Goal: Task Accomplishment & Management: Manage account settings

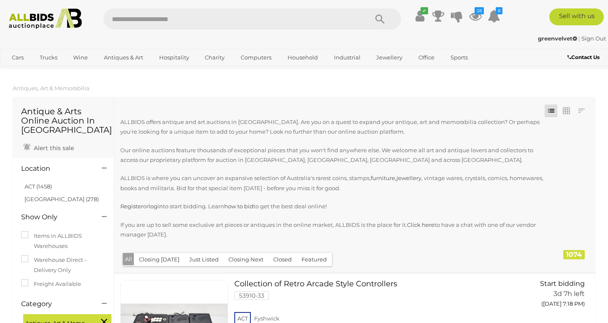
scroll to position [6416, 0]
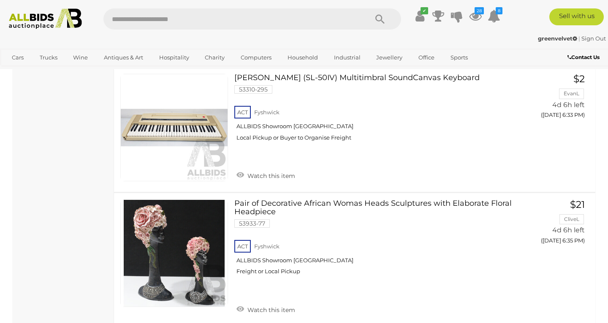
scroll to position [6157, 0]
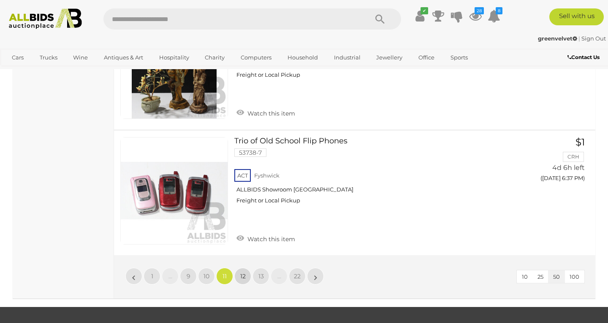
click at [243, 273] on span "12" at bounding box center [242, 277] width 5 height 8
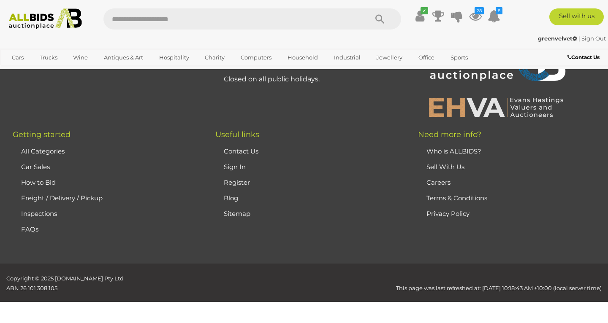
scroll to position [186, 0]
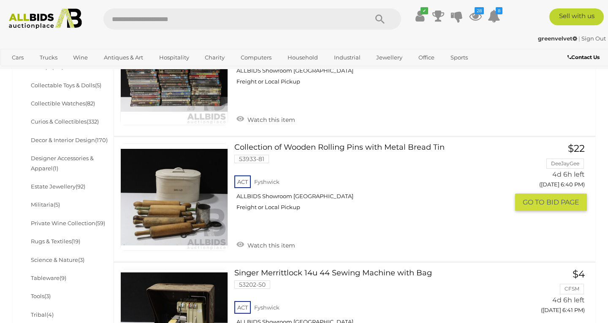
scroll to position [389, 0]
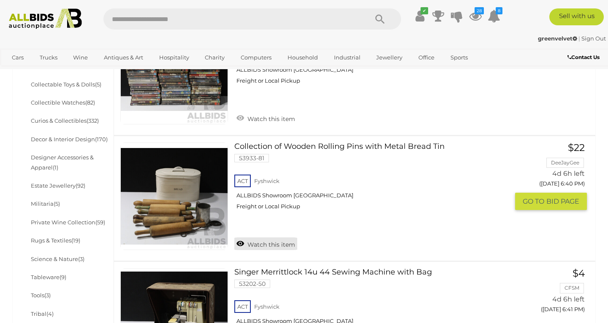
click at [260, 239] on link "Watch this item" at bounding box center [265, 244] width 63 height 13
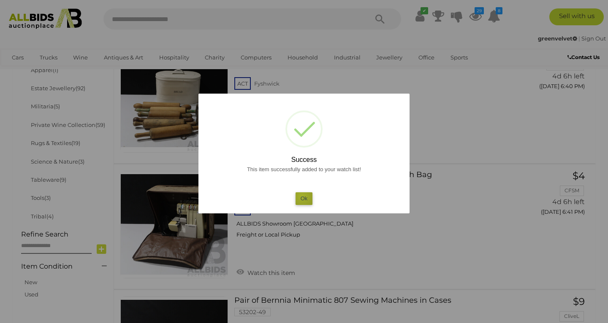
click at [302, 196] on button "Ok" at bounding box center [303, 198] width 17 height 12
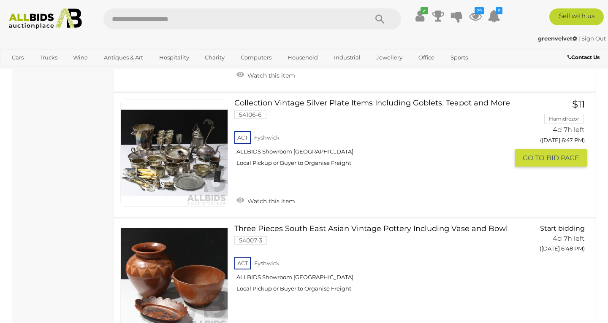
scroll to position [1474, 0]
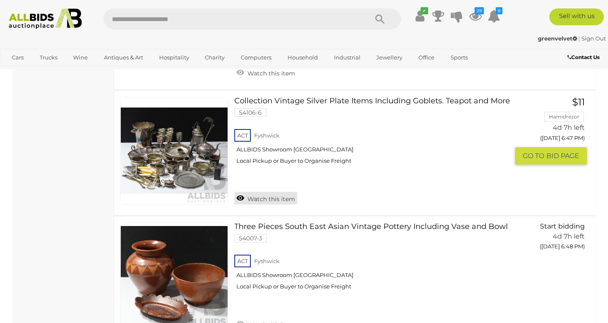
click at [269, 192] on link "Watch this item" at bounding box center [265, 198] width 63 height 13
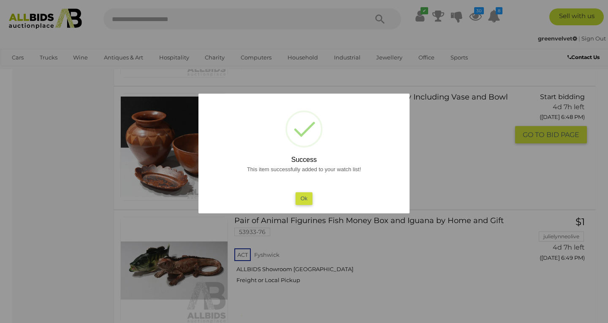
scroll to position [1584, 0]
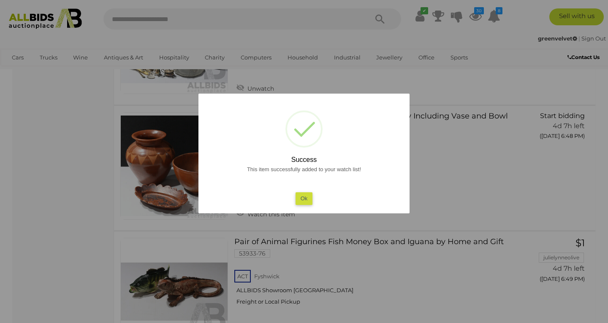
click at [299, 199] on button "Ok" at bounding box center [303, 198] width 17 height 12
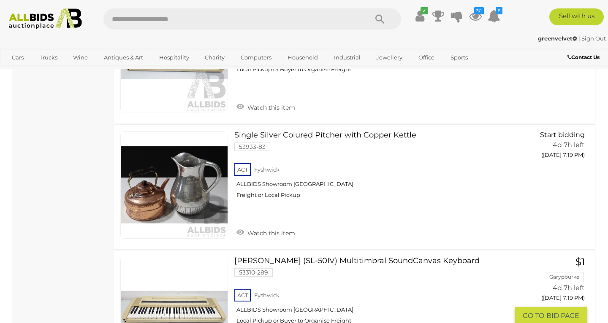
scroll to position [5509, 0]
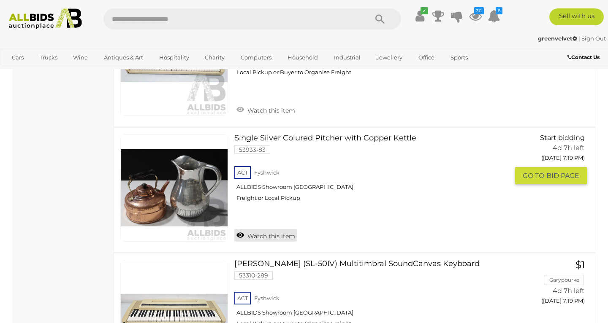
click at [265, 229] on link "Watch this item" at bounding box center [265, 235] width 63 height 13
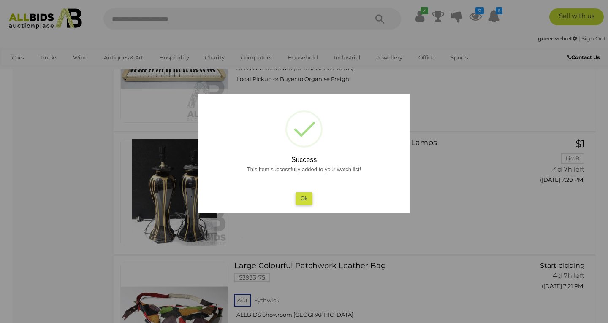
scroll to position [5671, 0]
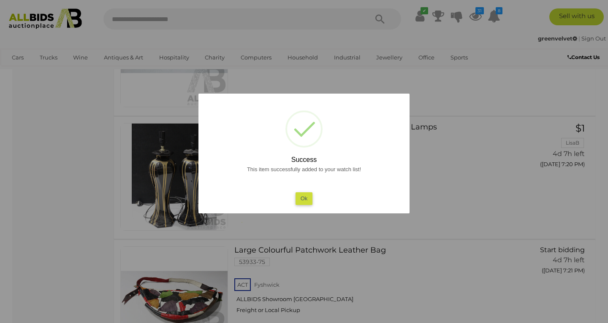
click at [313, 196] on div "This item successfully added to your watch list! Ok" at bounding box center [304, 185] width 194 height 41
click at [304, 199] on button "Ok" at bounding box center [303, 198] width 17 height 12
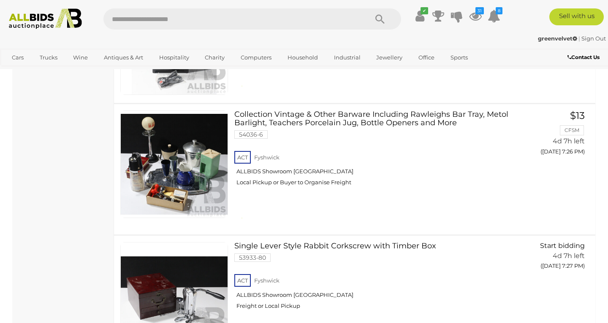
scroll to position [6237, 0]
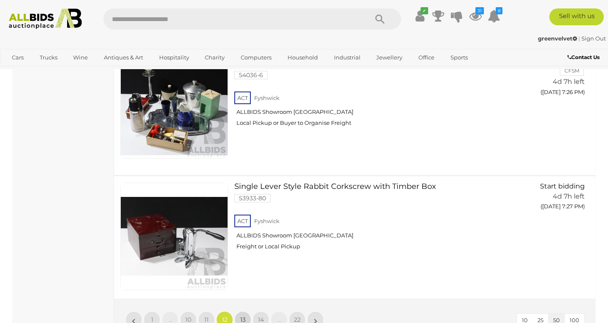
click at [245, 316] on span "13" at bounding box center [242, 320] width 5 height 8
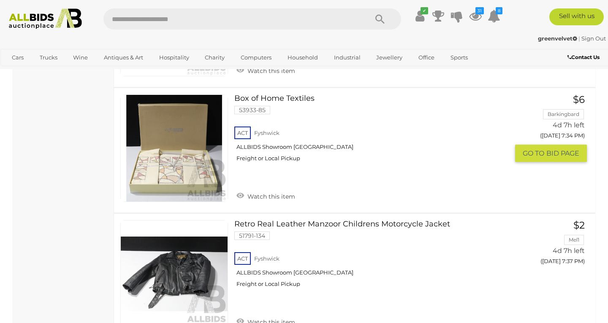
scroll to position [941, 0]
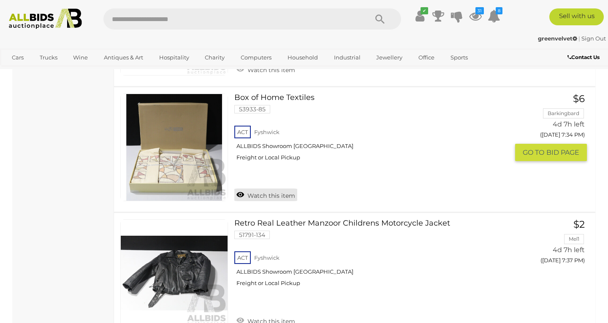
click at [265, 189] on link "Watch this item" at bounding box center [265, 195] width 63 height 13
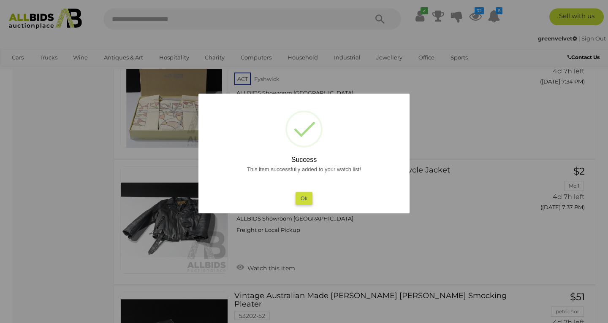
scroll to position [995, 0]
click at [299, 197] on button "Ok" at bounding box center [303, 198] width 17 height 12
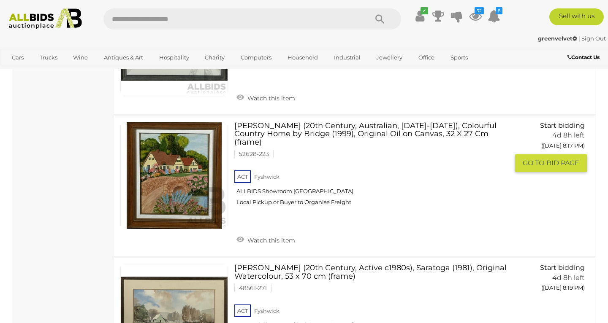
scroll to position [5094, 0]
click at [271, 233] on link "Watch this item" at bounding box center [265, 239] width 63 height 13
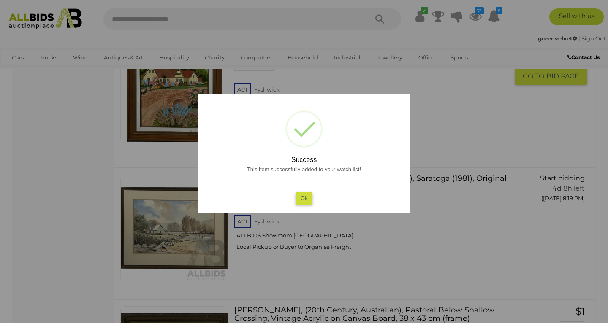
click at [305, 196] on button "Ok" at bounding box center [303, 198] width 17 height 12
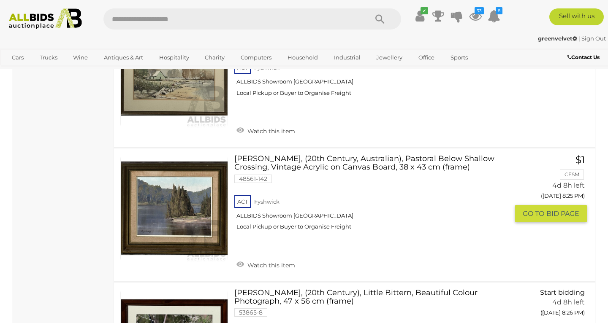
scroll to position [5338, 0]
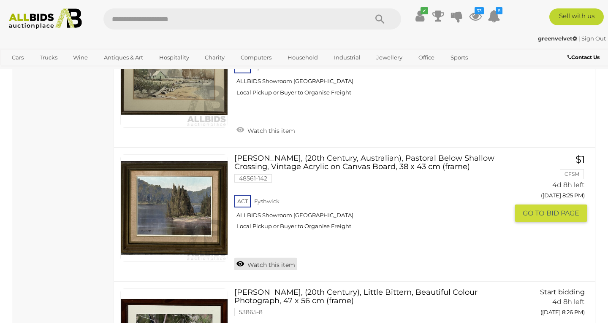
click at [277, 258] on link "Watch this item" at bounding box center [265, 264] width 63 height 13
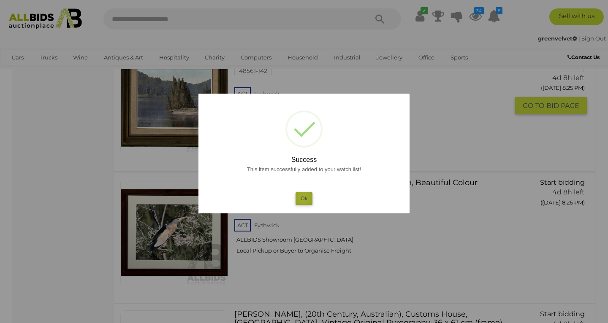
click at [303, 197] on button "Ok" at bounding box center [303, 198] width 17 height 12
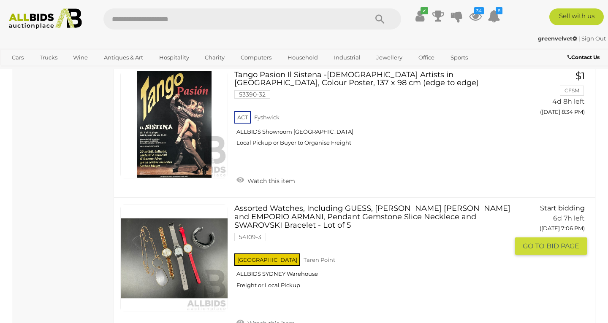
scroll to position [6518, 0]
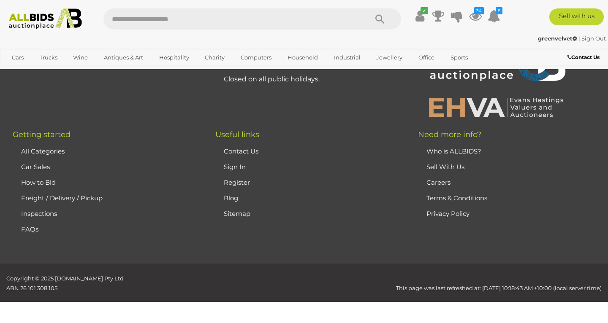
scroll to position [186, 0]
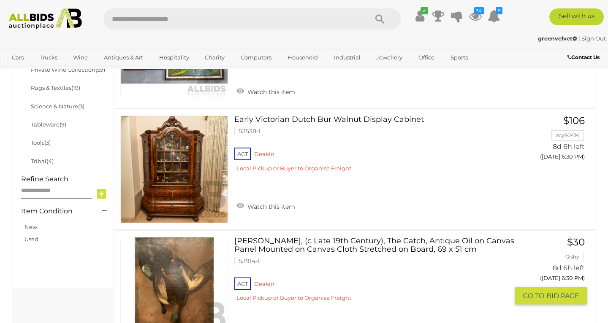
scroll to position [543, 0]
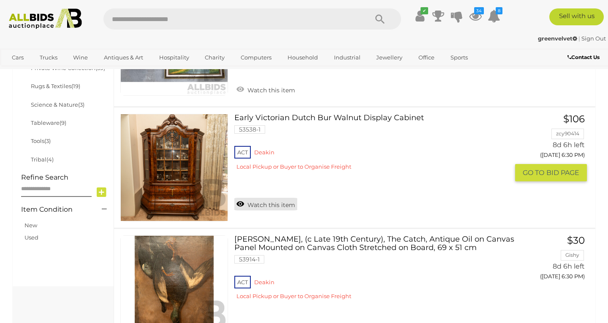
click at [273, 198] on link "Watch this item" at bounding box center [265, 204] width 63 height 13
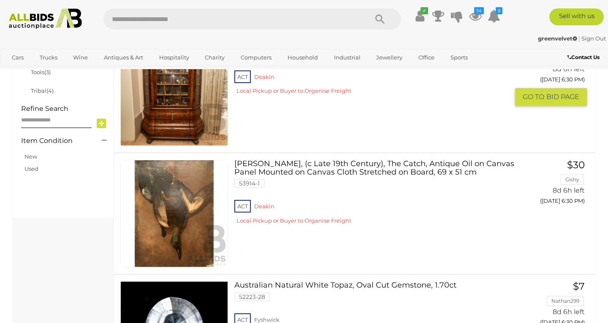
scroll to position [613, 0]
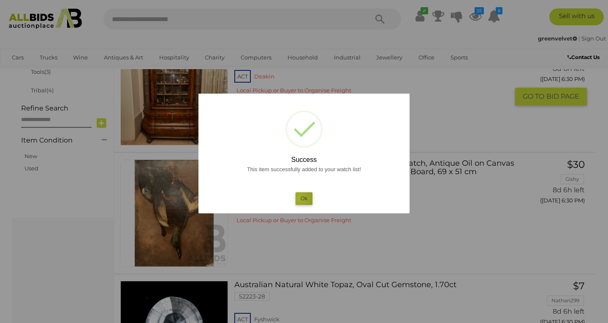
click at [299, 197] on button "Ok" at bounding box center [303, 198] width 17 height 12
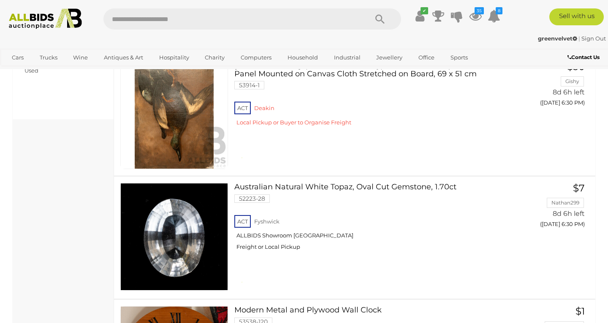
scroll to position [716, 0]
